Goal: Communication & Community: Answer question/provide support

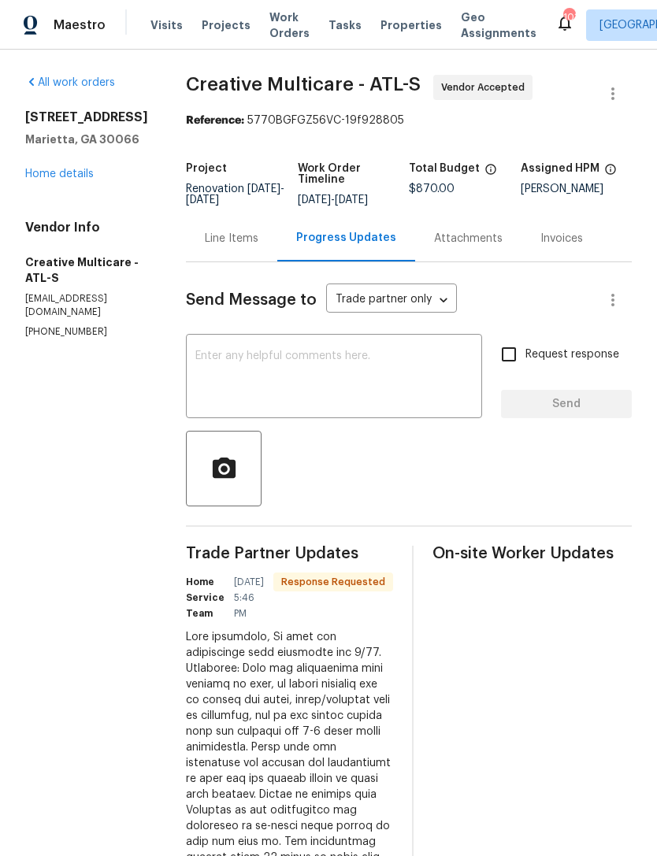
click at [54, 176] on link "Home details" at bounding box center [59, 174] width 69 height 11
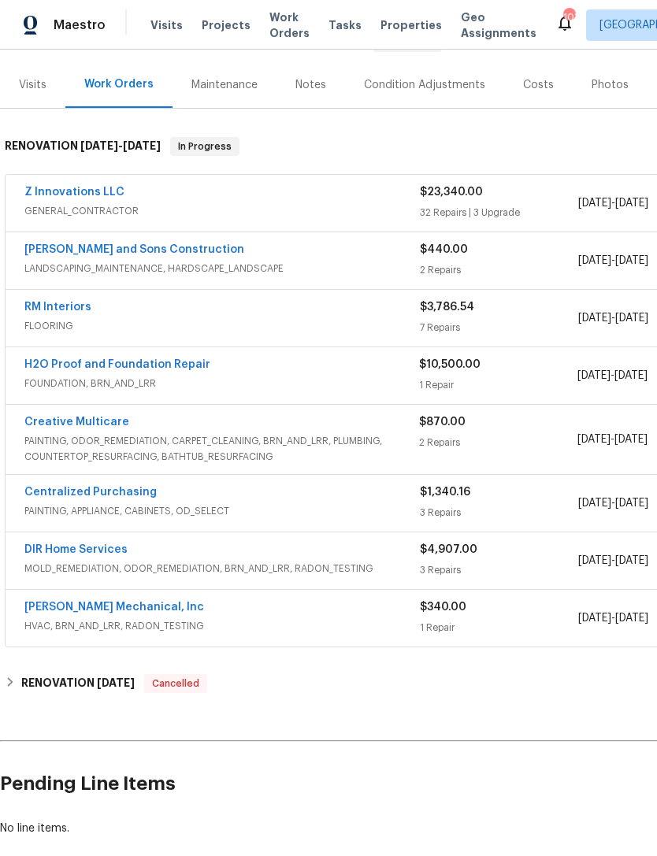
scroll to position [176, 0]
click at [82, 418] on link "Creative Multicare" at bounding box center [76, 422] width 105 height 11
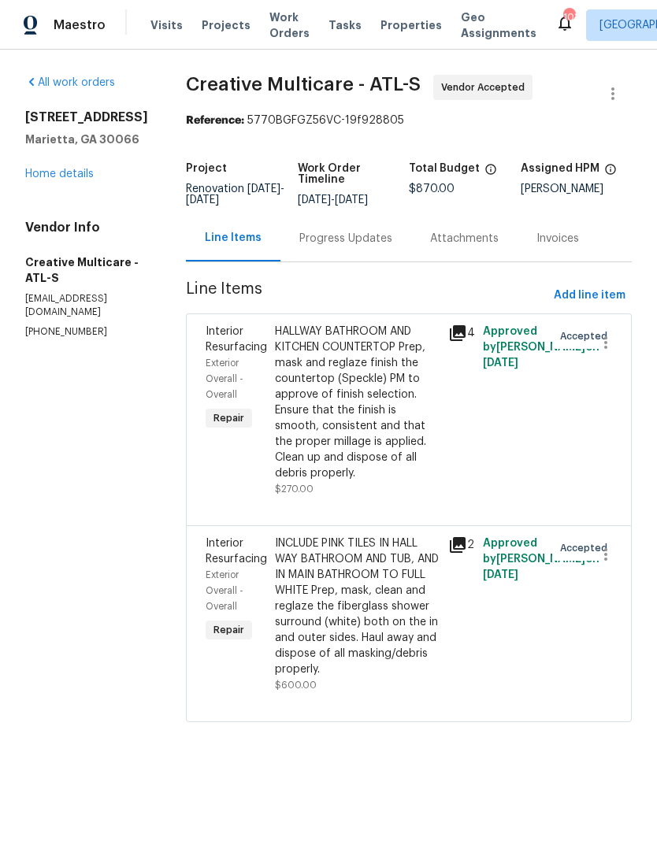
click at [366, 242] on div "Progress Updates" at bounding box center [345, 239] width 93 height 16
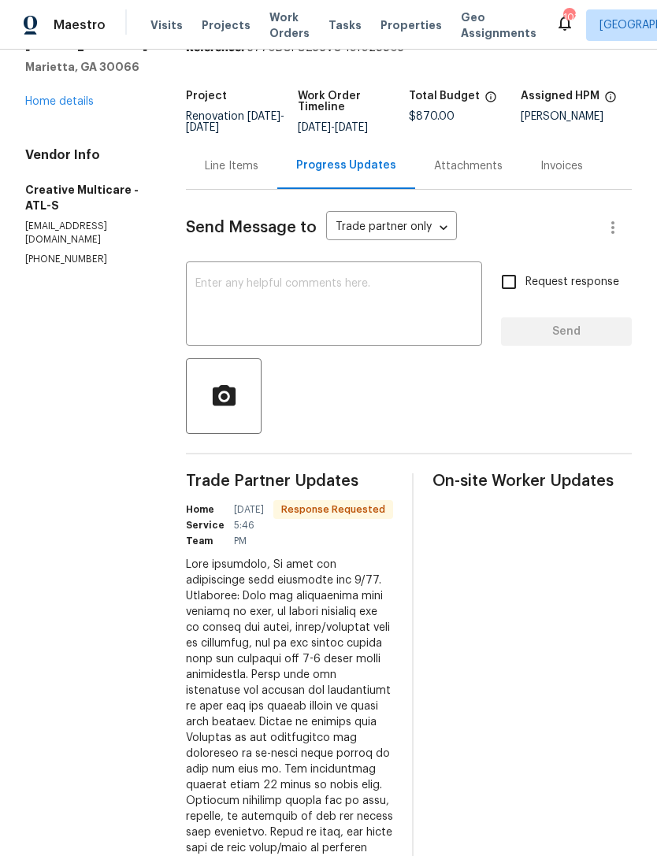
scroll to position [74, 0]
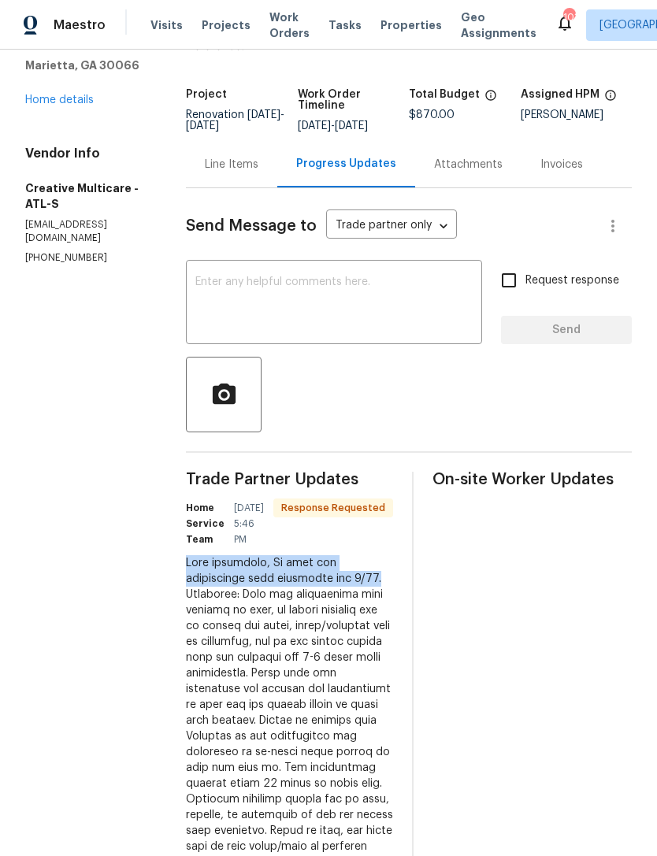
copy div "Good afternoon, We have the resurfacing work scheduled for 8/20."
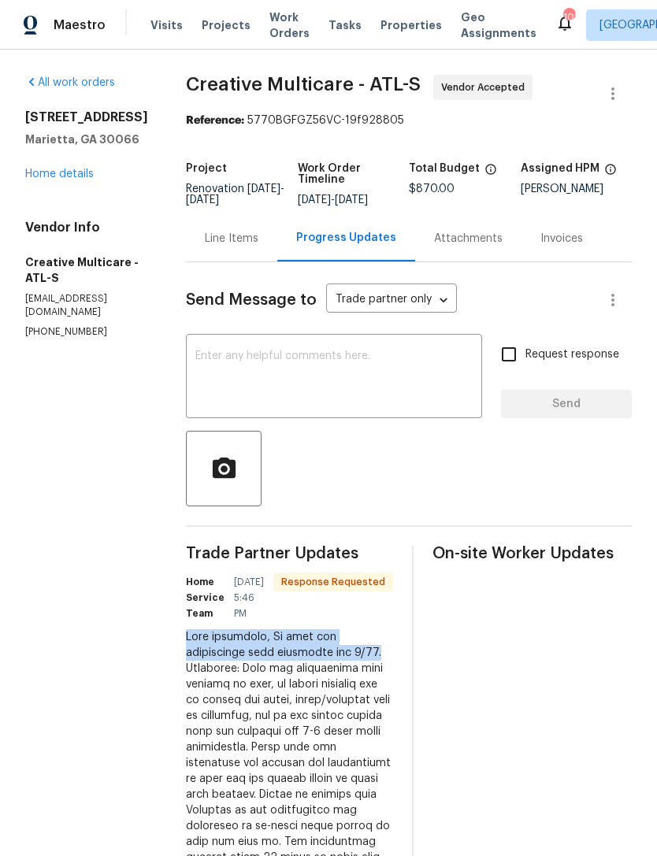
scroll to position [-1, 0]
click at [384, 371] on textarea at bounding box center [333, 377] width 277 height 55
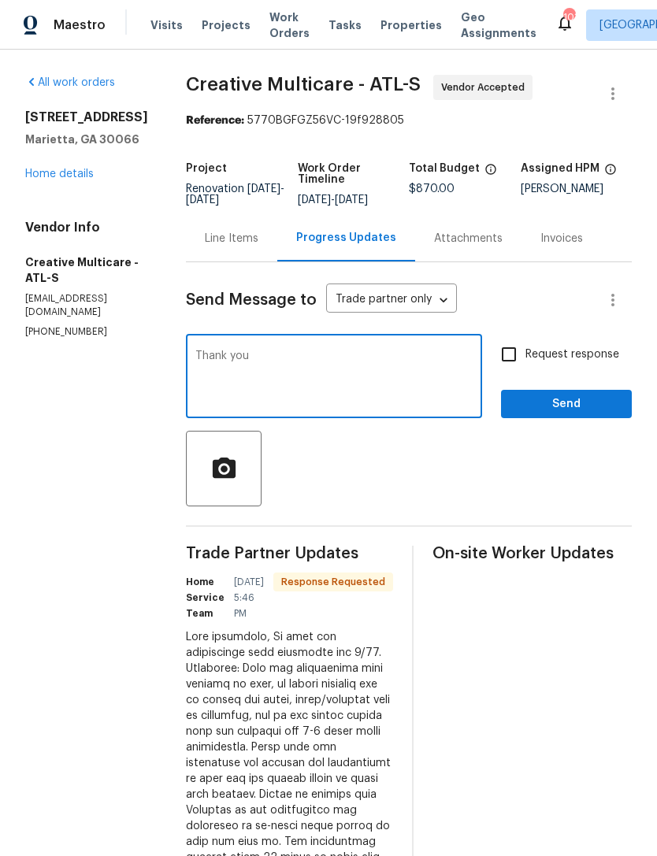
type textarea "Thank you"
click at [517, 358] on input "Request response" at bounding box center [508, 354] width 33 height 33
checkbox input "true"
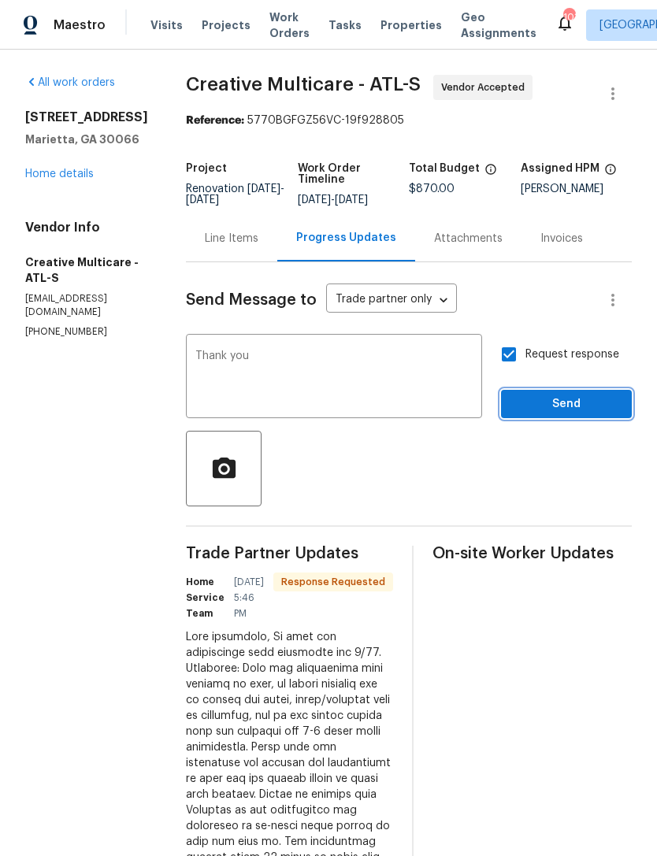
click at [573, 413] on span "Send" at bounding box center [567, 405] width 106 height 20
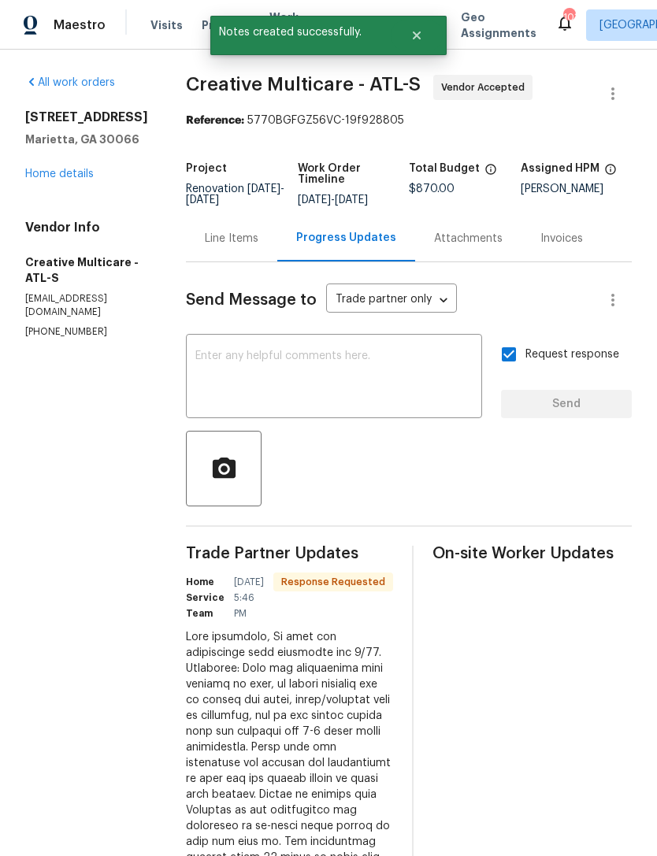
click at [49, 169] on link "Home details" at bounding box center [59, 174] width 69 height 11
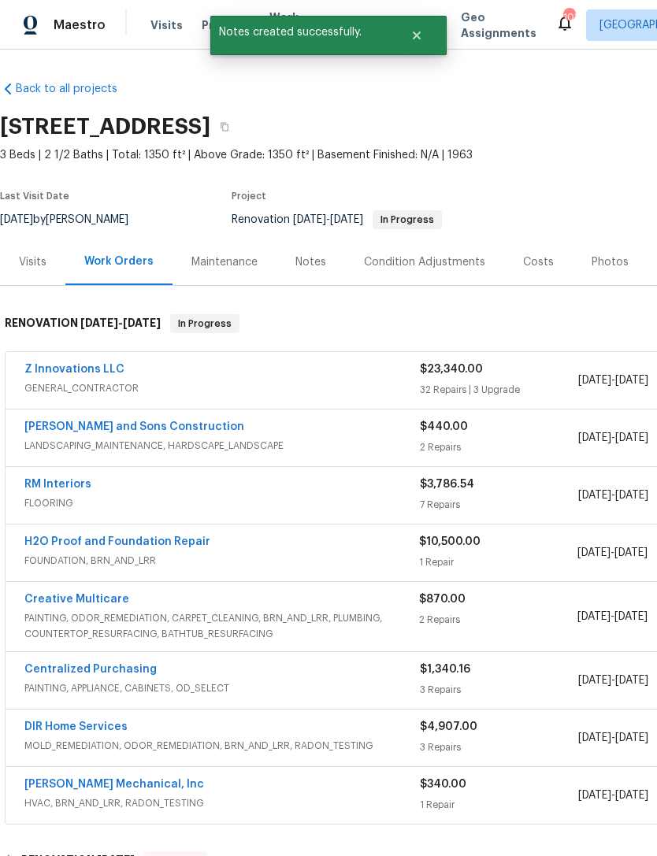
click at [298, 259] on div "Notes" at bounding box center [310, 262] width 31 height 16
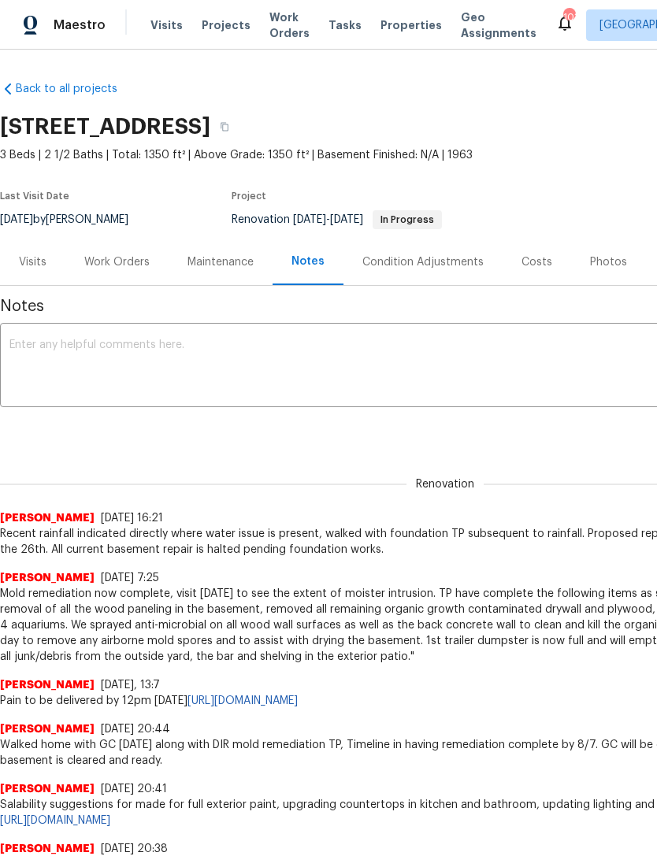
click at [50, 384] on textarea at bounding box center [444, 366] width 871 height 55
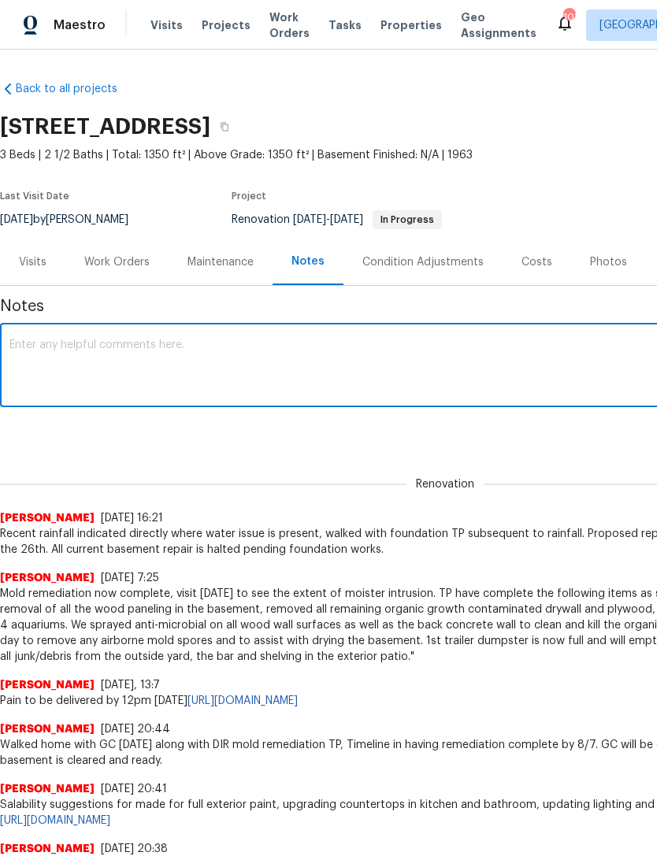
click at [42, 347] on textarea at bounding box center [444, 366] width 871 height 55
paste textarea "Good afternoon, We have the resurfacing work scheduled for 8/20."
click at [20, 348] on textarea "Good afternoon, We have the resurfacing work scheduled for 8/20." at bounding box center [444, 366] width 871 height 55
click at [95, 345] on textarea "Good afternoon, We have the resurfacing work scheduled for 8/20." at bounding box center [444, 366] width 871 height 55
click at [80, 345] on textarea "We have the resurfacing work scheduled for 8/20." at bounding box center [444, 366] width 871 height 55
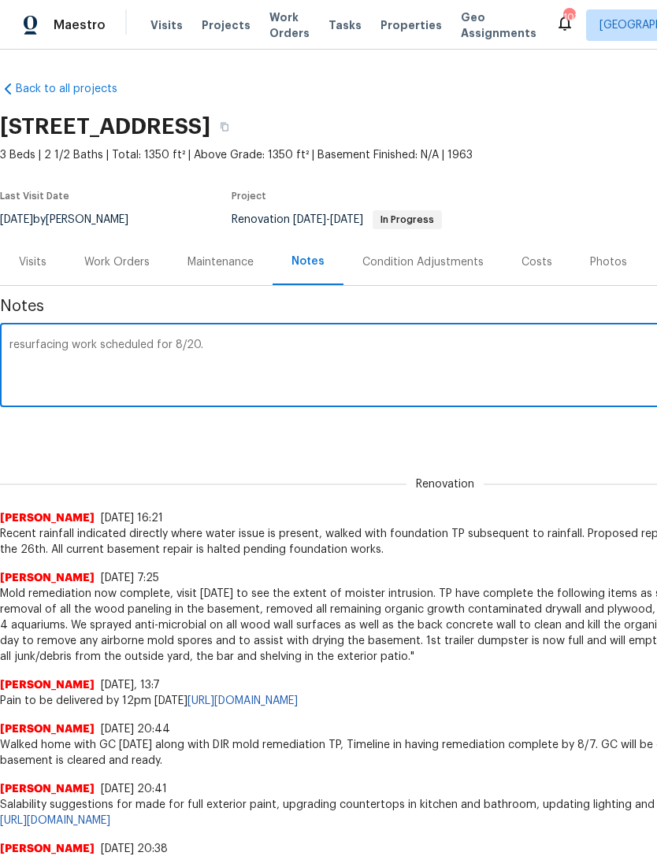
click at [231, 346] on textarea "resurfacing work scheduled for 8/20." at bounding box center [444, 366] width 871 height 55
type textarea "resurfacing work scheduled for 8/20. - Kitchen countertops and walls in bathroo…"
click at [517, 436] on div "Renovation (current) ba89b451-8d36-4d01-bad7-4973da8ca9b5 ​ Add" at bounding box center [445, 431] width 890 height 29
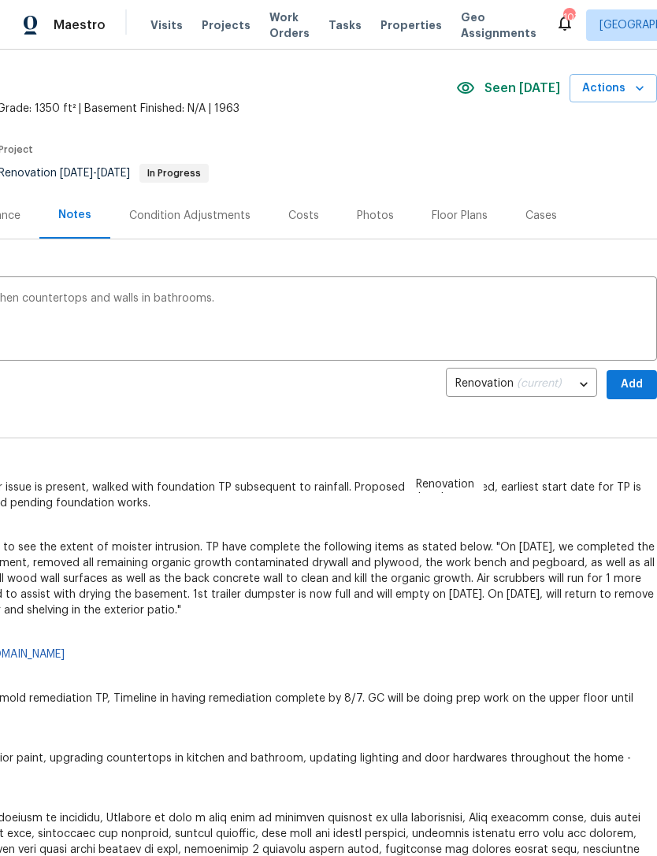
scroll to position [46, 233]
click at [627, 381] on span "Add" at bounding box center [631, 385] width 25 height 20
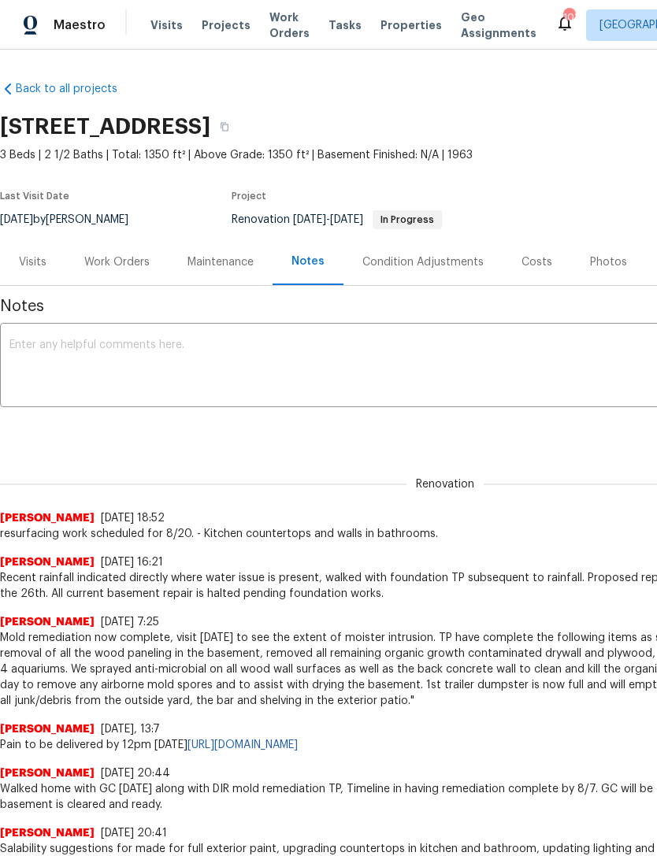
scroll to position [0, 0]
click at [35, 269] on div "Visits" at bounding box center [33, 262] width 28 height 16
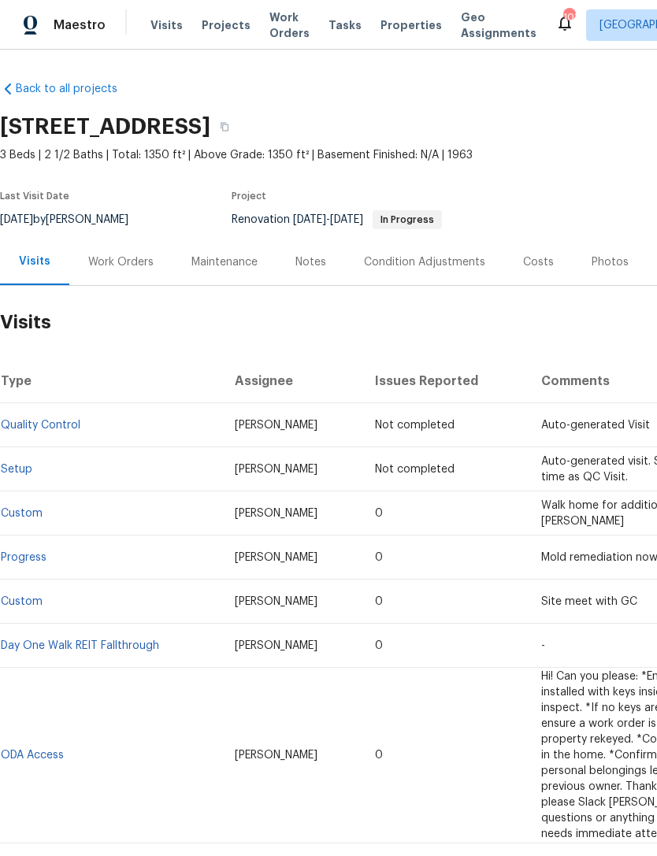
scroll to position [0, -1]
